Goal: Information Seeking & Learning: Check status

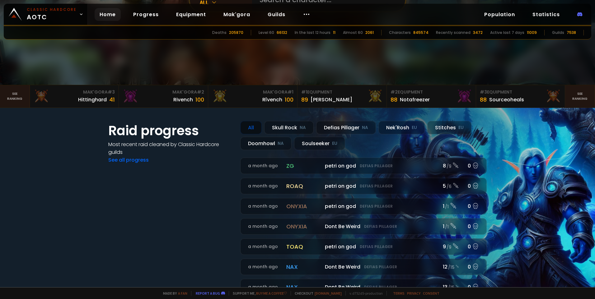
scroll to position [156, 0]
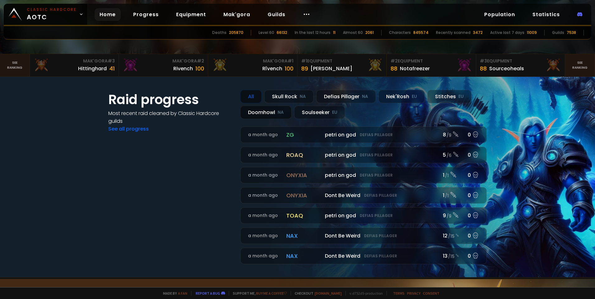
click at [274, 114] on div "Doomhowl NA" at bounding box center [265, 112] width 51 height 13
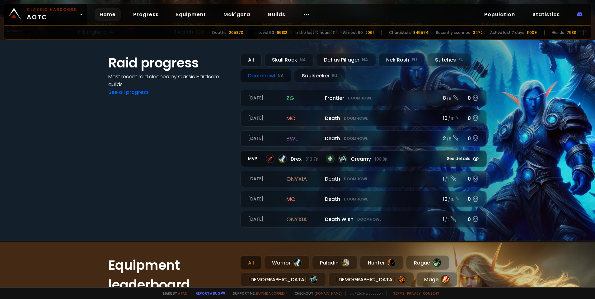
scroll to position [187, 0]
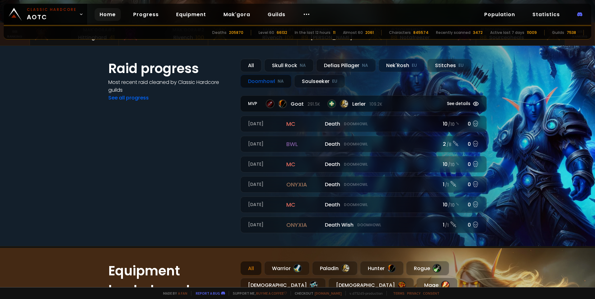
click at [454, 103] on span "See details" at bounding box center [458, 104] width 23 height 6
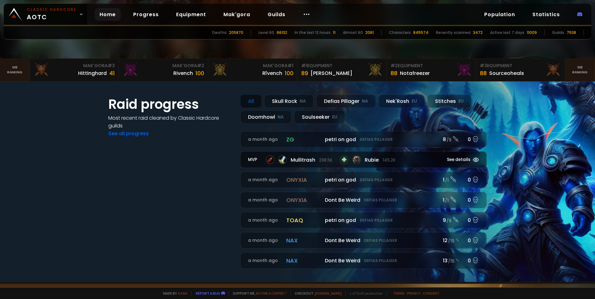
scroll to position [156, 0]
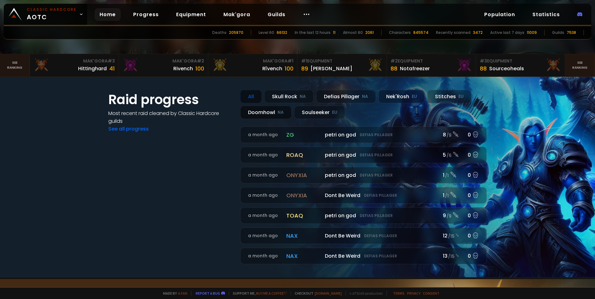
click at [259, 112] on div "Doomhowl NA" at bounding box center [265, 112] width 51 height 13
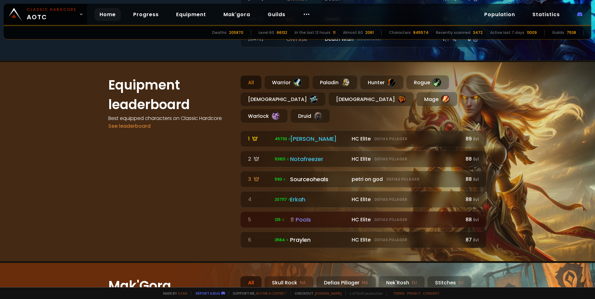
scroll to position [373, 0]
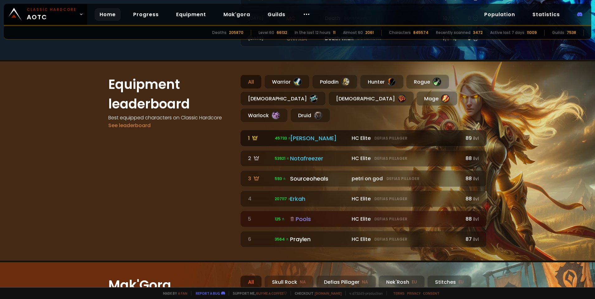
click at [302, 134] on div "[PERSON_NAME]" at bounding box center [319, 138] width 58 height 8
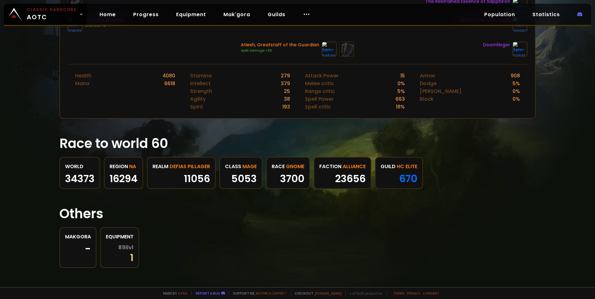
scroll to position [233, 0]
